Goal: Transaction & Acquisition: Purchase product/service

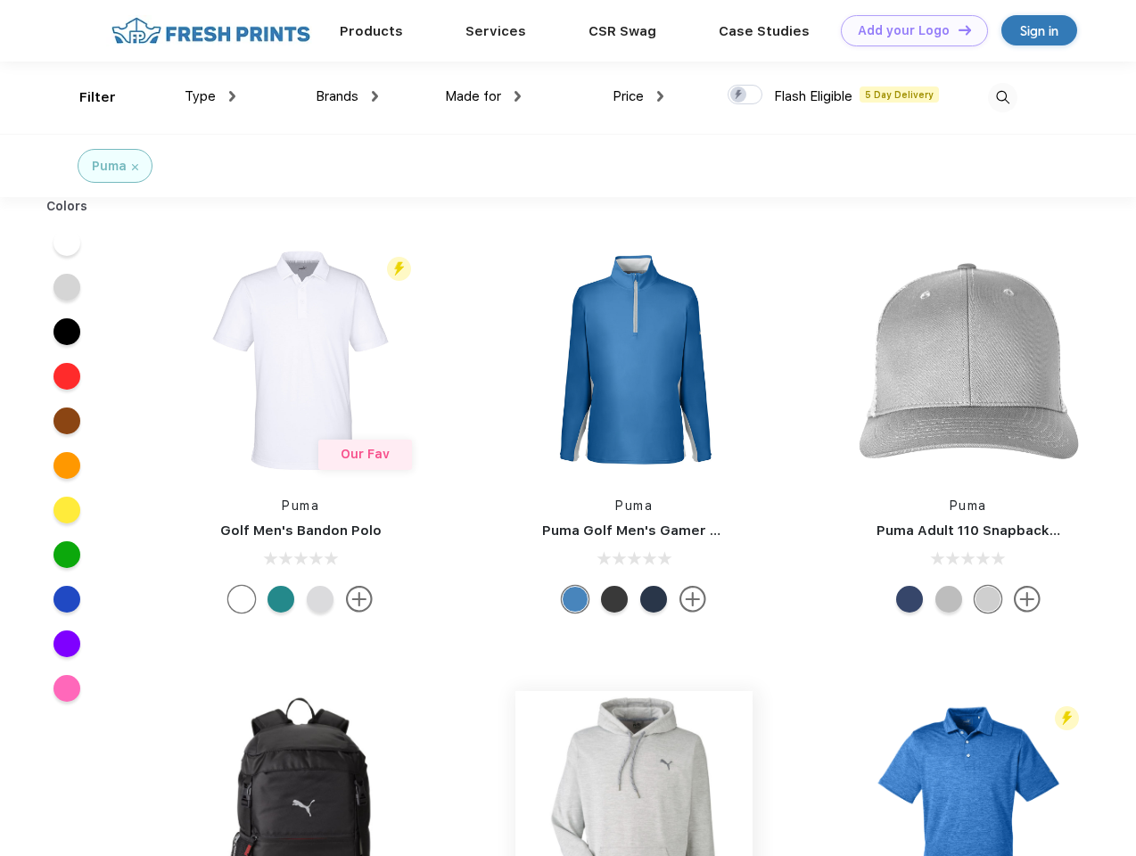
scroll to position [1, 0]
click at [908, 30] on link "Add your Logo Design Tool" at bounding box center [914, 30] width 147 height 31
click at [0, 0] on div "Design Tool" at bounding box center [0, 0] width 0 height 0
click at [957, 29] on link "Add your Logo Design Tool" at bounding box center [914, 30] width 147 height 31
click at [86, 97] on div "Filter" at bounding box center [97, 97] width 37 height 21
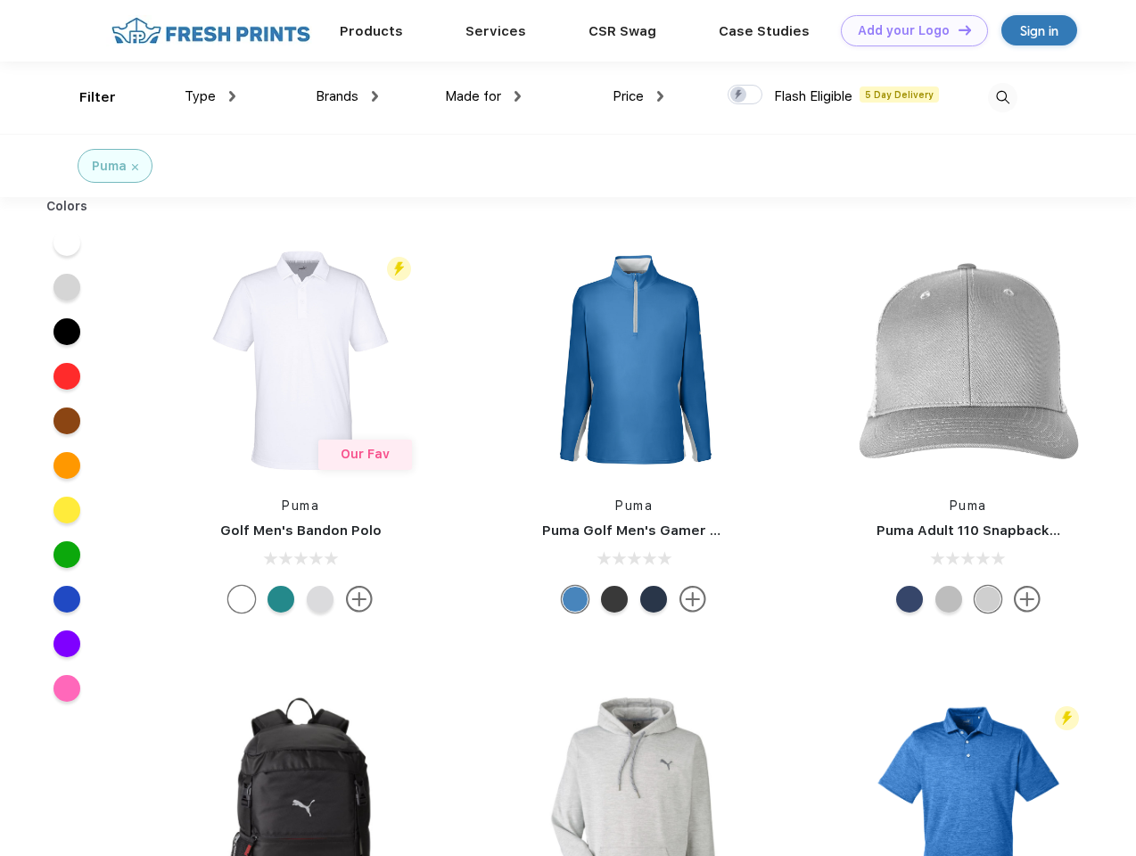
click at [210, 96] on span "Type" at bounding box center [200, 96] width 31 height 16
click at [347, 96] on span "Brands" at bounding box center [337, 96] width 43 height 16
click at [483, 96] on span "Made for" at bounding box center [473, 96] width 56 height 16
click at [639, 96] on span "Price" at bounding box center [628, 96] width 31 height 16
click at [746, 95] on div at bounding box center [745, 95] width 35 height 20
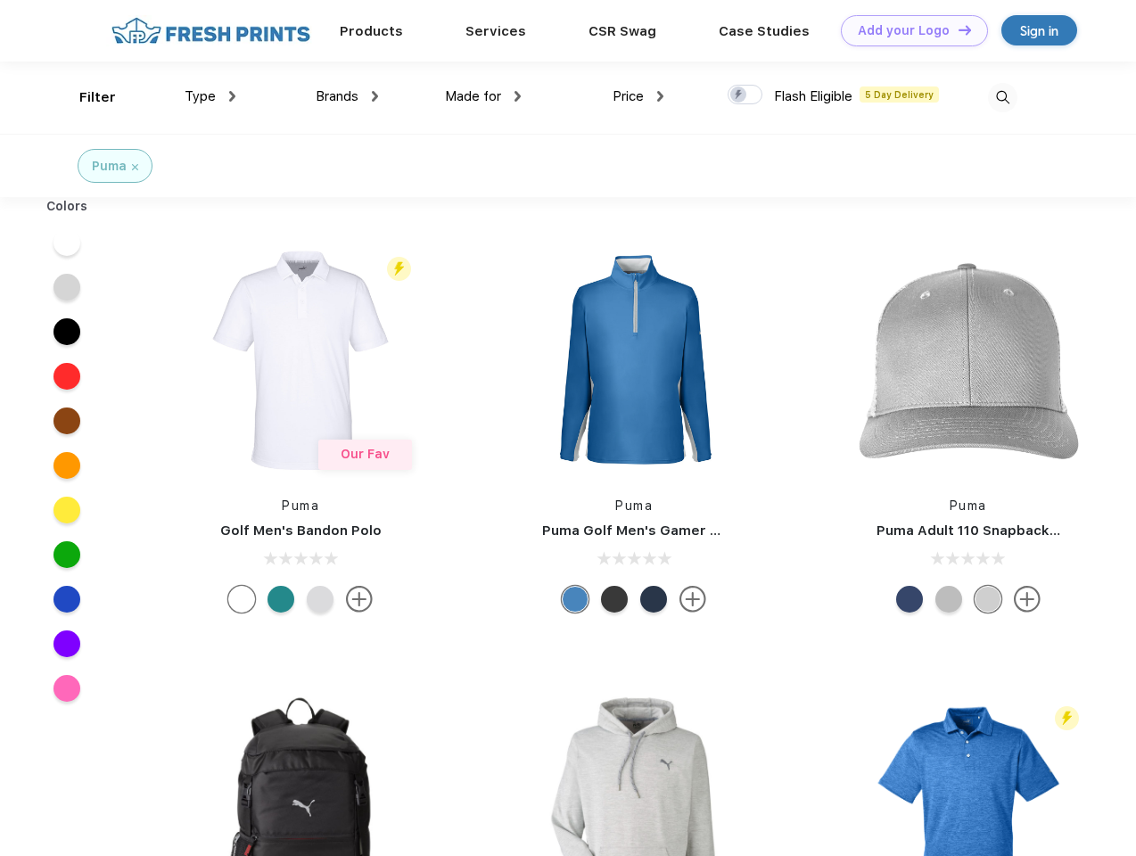
click at [739, 95] on input "checkbox" at bounding box center [734, 90] width 12 height 12
click at [1002, 97] on img at bounding box center [1002, 97] width 29 height 29
